Goal: Task Accomplishment & Management: Use online tool/utility

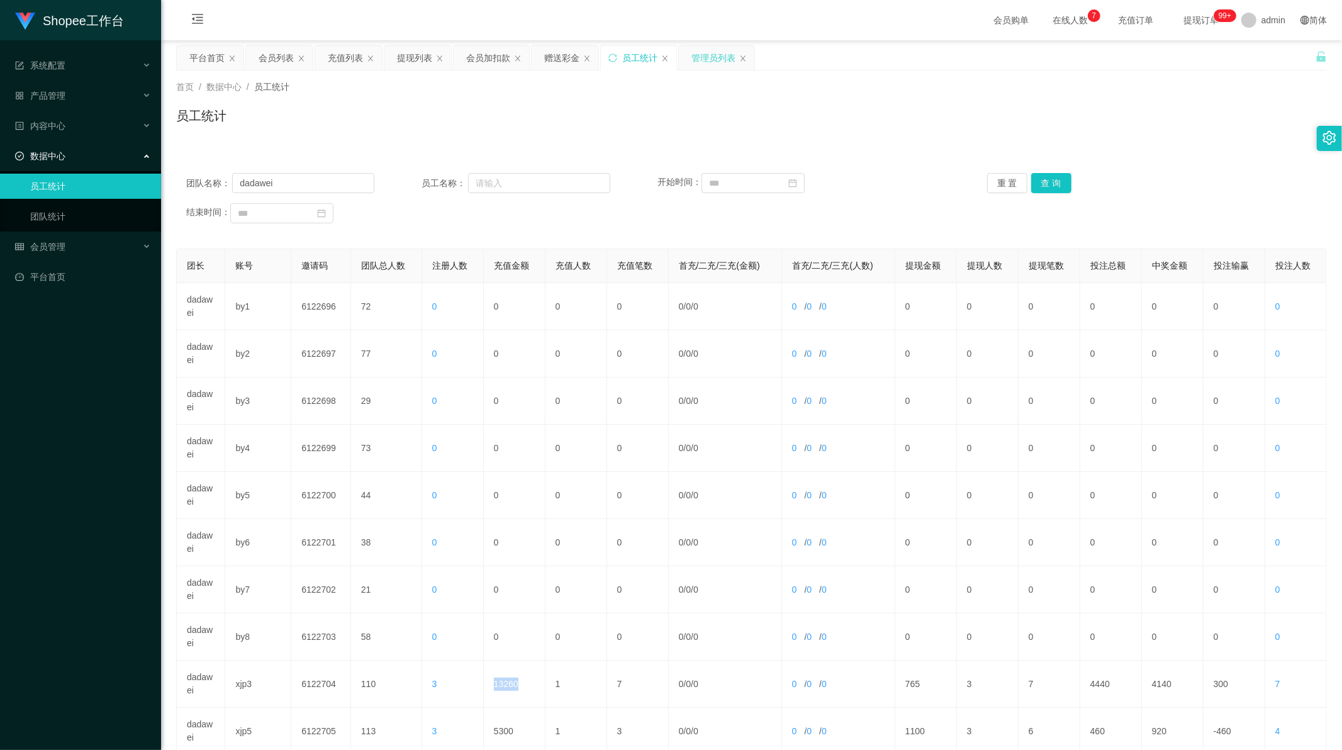
scroll to position [1, 0]
click at [561, 59] on div "赠送彩金" at bounding box center [561, 58] width 35 height 24
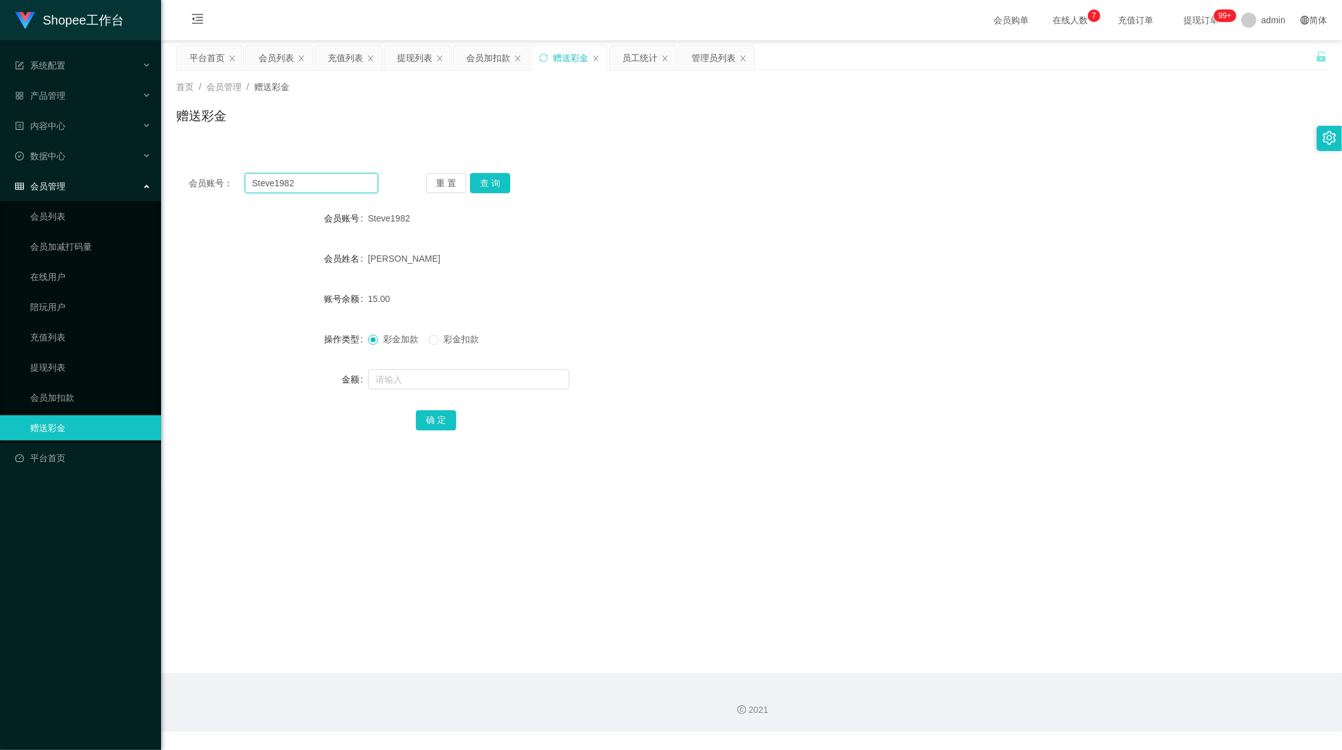
click at [281, 186] on input "Steve1982" at bounding box center [312, 183] width 134 height 20
paste input "Axr389"
type input "Axr389"
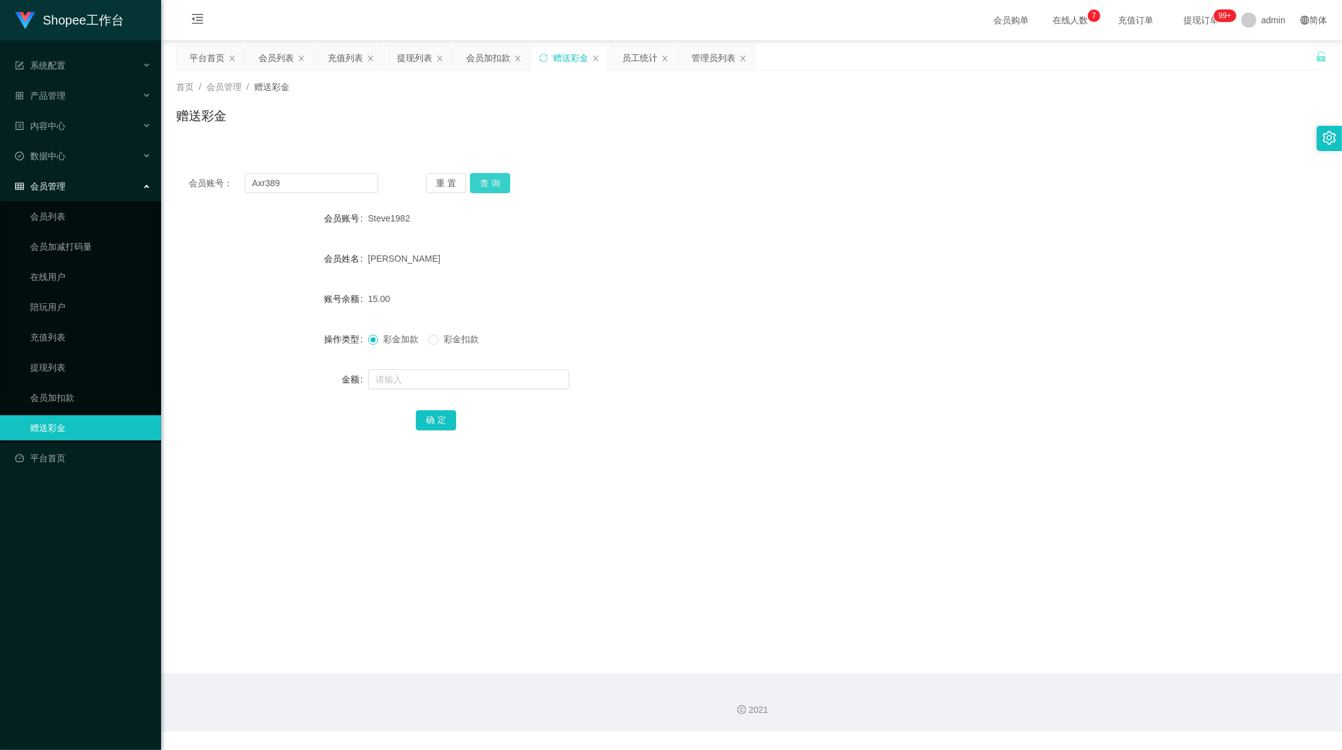
drag, startPoint x: 488, startPoint y: 181, endPoint x: 493, endPoint y: 217, distance: 36.8
click at [488, 181] on button "查 询" at bounding box center [490, 183] width 40 height 20
click at [416, 384] on input "text" at bounding box center [468, 379] width 201 height 20
type input "500"
click at [433, 423] on button "确 定" at bounding box center [436, 420] width 40 height 20
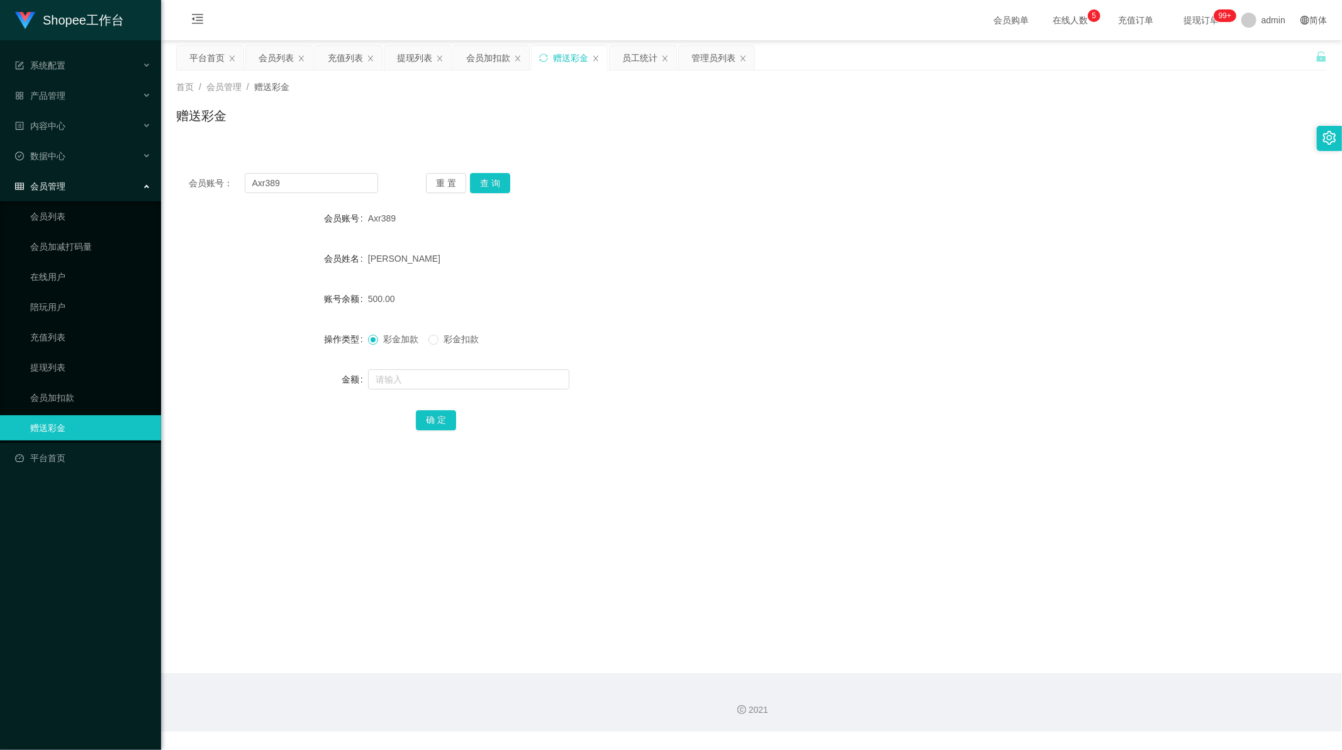
click at [609, 709] on div "2021" at bounding box center [751, 709] width 1160 height 13
